Goal: Task Accomplishment & Management: Use online tool/utility

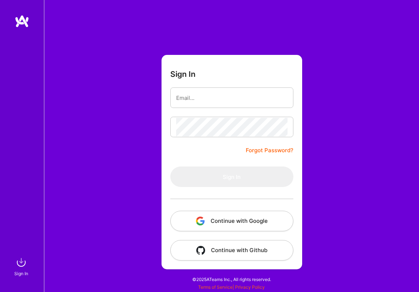
click at [233, 224] on button "Continue with Google" at bounding box center [231, 221] width 123 height 21
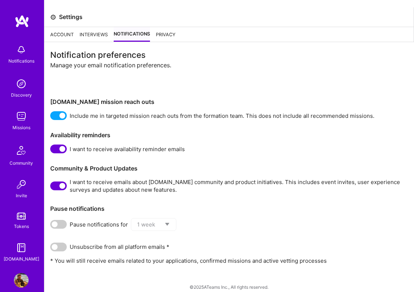
click at [15, 79] on img at bounding box center [21, 84] width 15 height 15
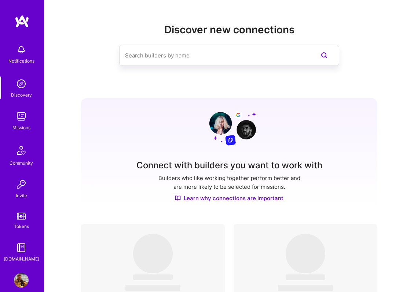
click at [18, 64] on div "Notifications" at bounding box center [21, 61] width 26 height 8
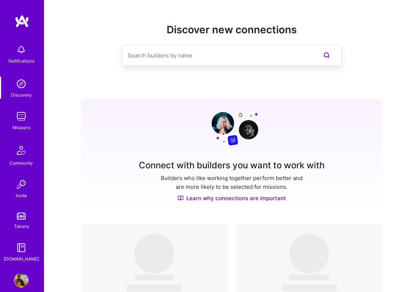
click at [16, 77] on img at bounding box center [21, 84] width 15 height 15
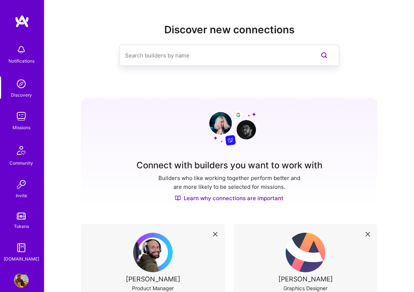
click at [22, 123] on img at bounding box center [21, 116] width 15 height 15
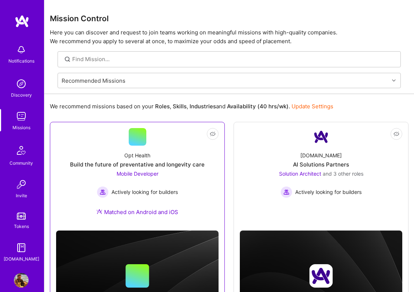
click at [182, 155] on div "Opt Health Build the future of preventative and longevity care Mobile Developer…" at bounding box center [137, 185] width 162 height 79
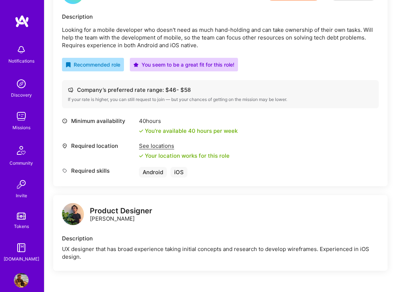
scroll to position [256, 0]
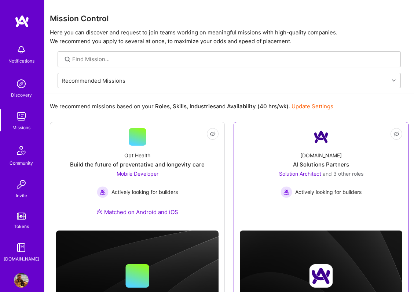
click at [258, 158] on div "[DOMAIN_NAME] AI Solutions Partners Solution Architect and 3 other roles Active…" at bounding box center [321, 172] width 162 height 52
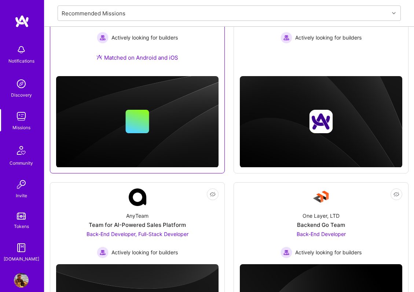
scroll to position [183, 0]
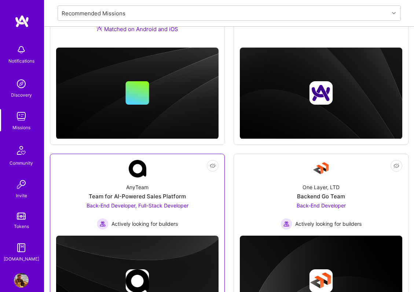
click at [193, 193] on div "AnyTeam Team for AI-Powered Sales Platform Back-End Developer, Full-Stack Devel…" at bounding box center [137, 204] width 162 height 52
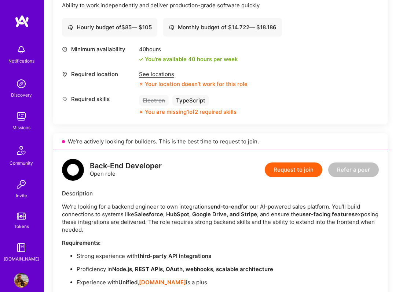
scroll to position [476, 0]
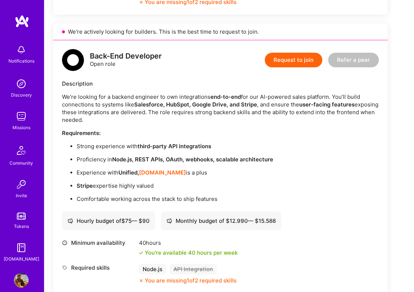
click at [181, 93] on p "We’re looking for a backend engineer to own integrations end-to-end for our AI-…" at bounding box center [220, 108] width 316 height 31
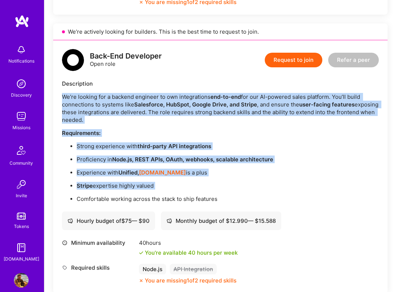
drag, startPoint x: 181, startPoint y: 57, endPoint x: 249, endPoint y: 149, distance: 114.0
click at [249, 149] on div "We’re looking for a backend engineer to own integrations end-to-end for our AI-…" at bounding box center [220, 148] width 316 height 110
click at [249, 182] on p "Stripe expertise highly valued" at bounding box center [228, 186] width 302 height 8
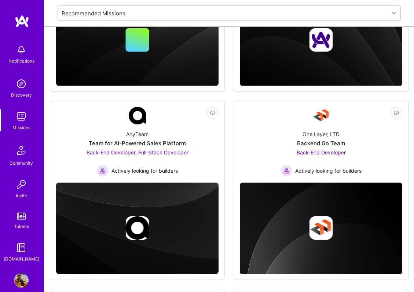
scroll to position [330, 0]
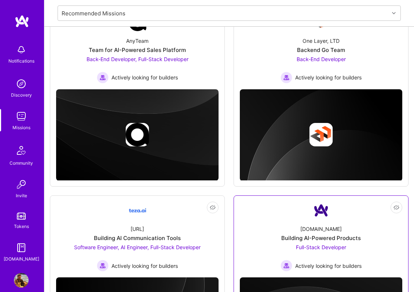
click at [271, 212] on link "Not Interested [DOMAIN_NAME] Building AI-Powered Products Full-Stack Developer …" at bounding box center [321, 237] width 162 height 70
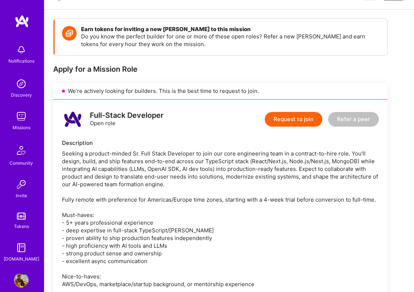
scroll to position [220, 0]
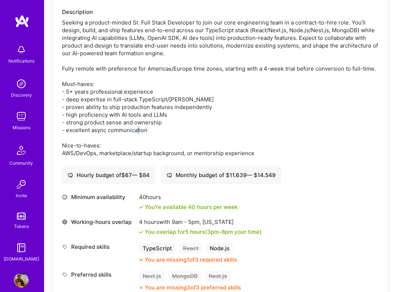
drag, startPoint x: 184, startPoint y: 129, endPoint x: 181, endPoint y: 137, distance: 8.7
click at [181, 137] on div "Seeking a product-minded Sr. Full Stack Developer to join our core engineering …" at bounding box center [220, 88] width 316 height 138
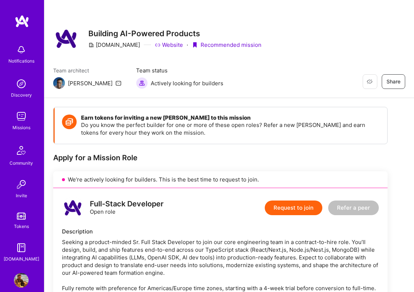
scroll to position [0, 0]
click at [20, 33] on div "Notifications Discovery Missions Community Invite Tokens [DOMAIN_NAME]" at bounding box center [22, 139] width 44 height 248
click at [21, 27] on img at bounding box center [22, 21] width 15 height 13
